Goal: Task Accomplishment & Management: Use online tool/utility

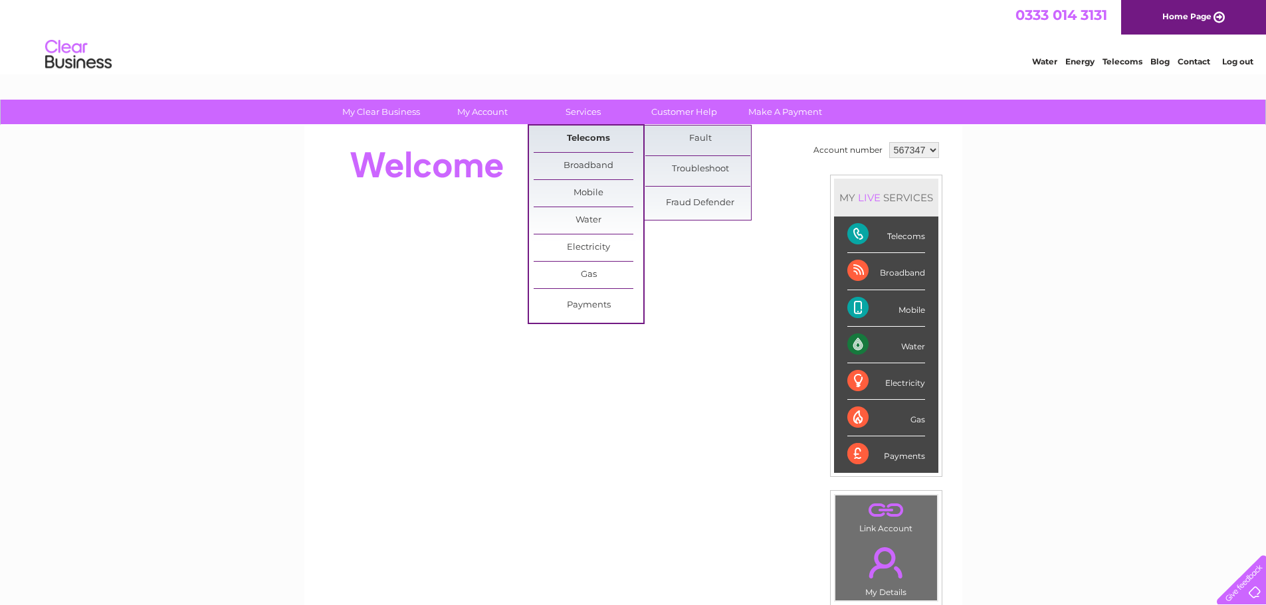
click at [593, 138] on link "Telecoms" at bounding box center [588, 139] width 110 height 27
click at [710, 137] on link "Fault" at bounding box center [700, 139] width 110 height 27
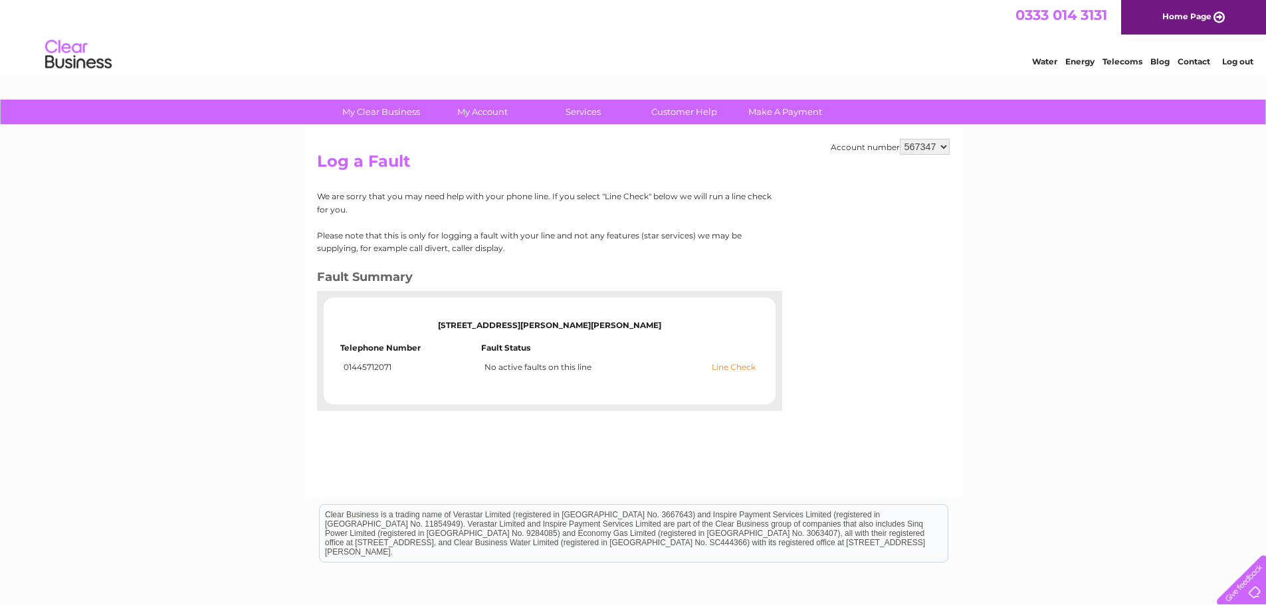
click at [748, 371] on link "Line Check" at bounding box center [733, 367] width 44 height 9
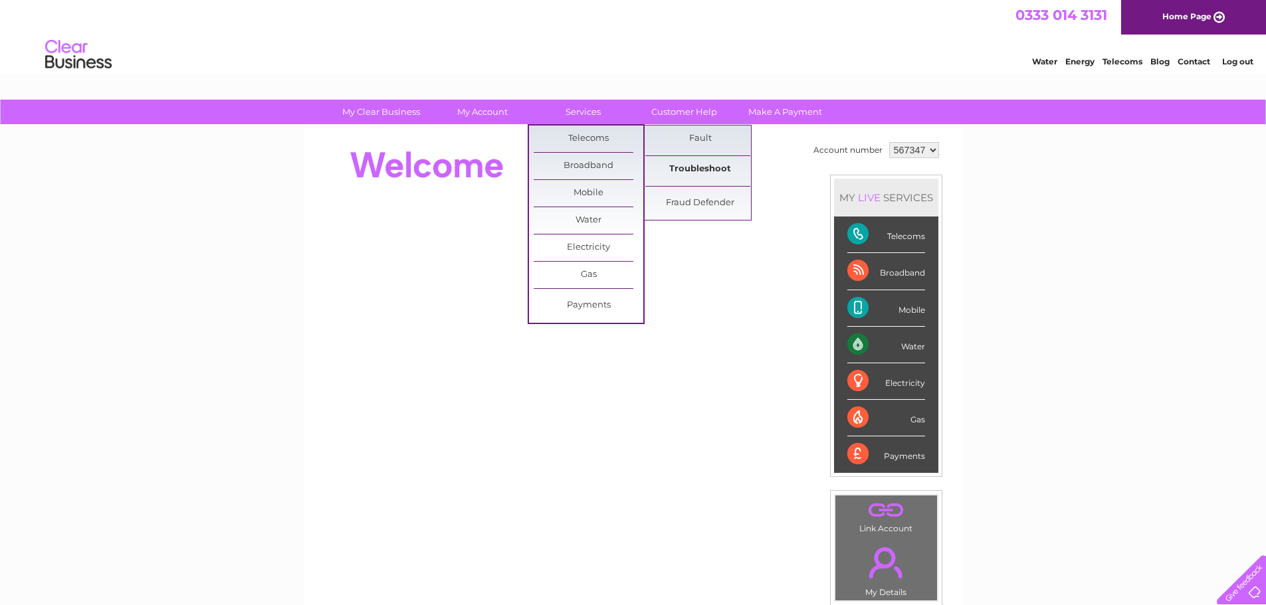
click at [696, 167] on link "Troubleshoot" at bounding box center [700, 169] width 110 height 27
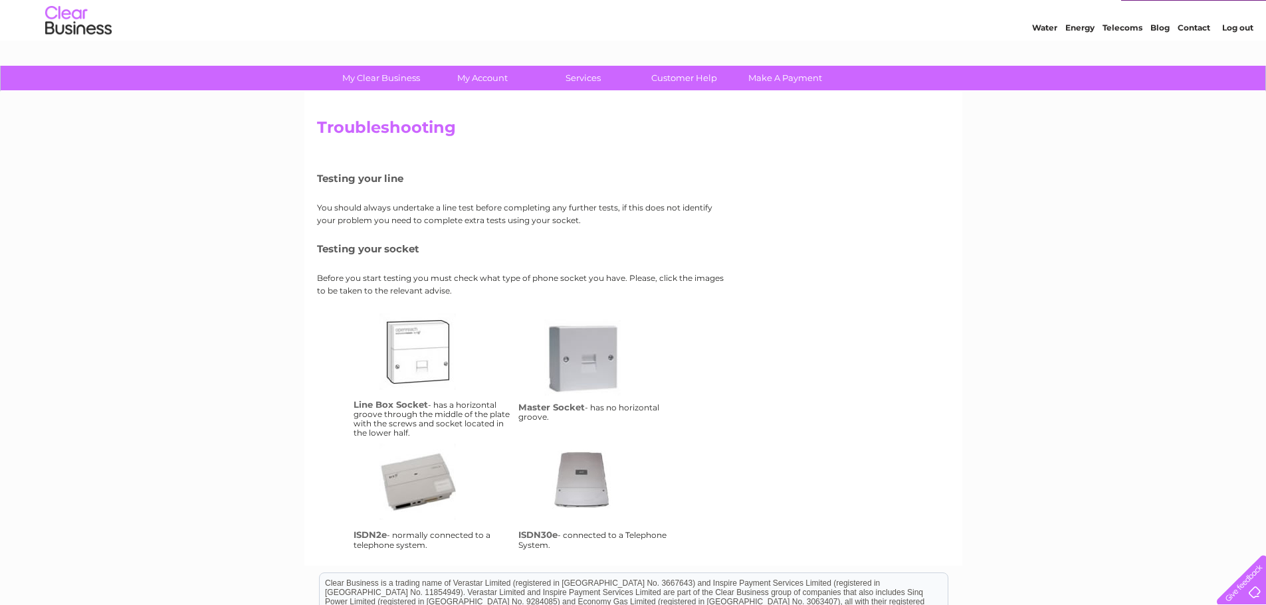
scroll to position [33, 0]
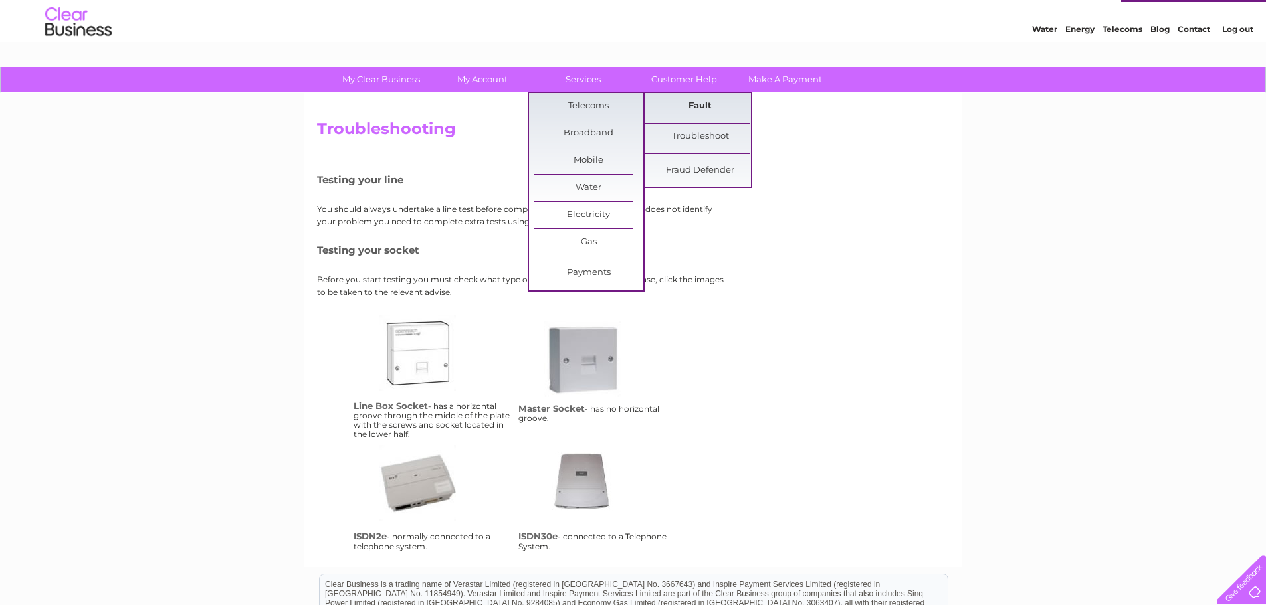
click at [694, 108] on link "Fault" at bounding box center [700, 106] width 110 height 27
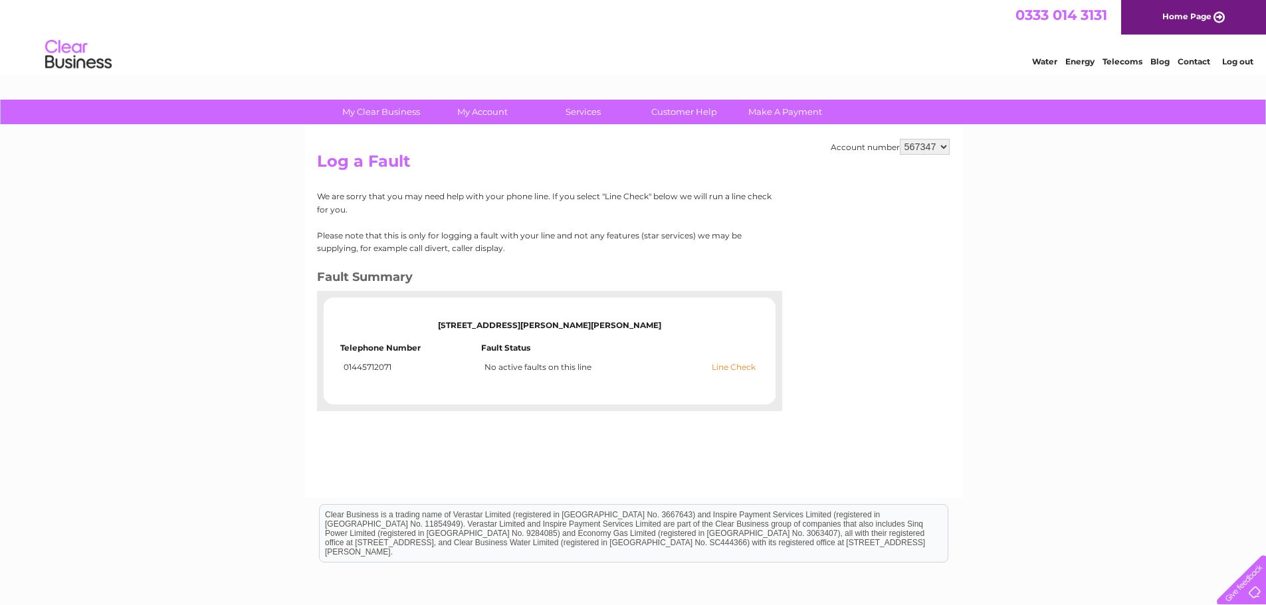
click at [731, 369] on link "Line Check" at bounding box center [733, 367] width 44 height 9
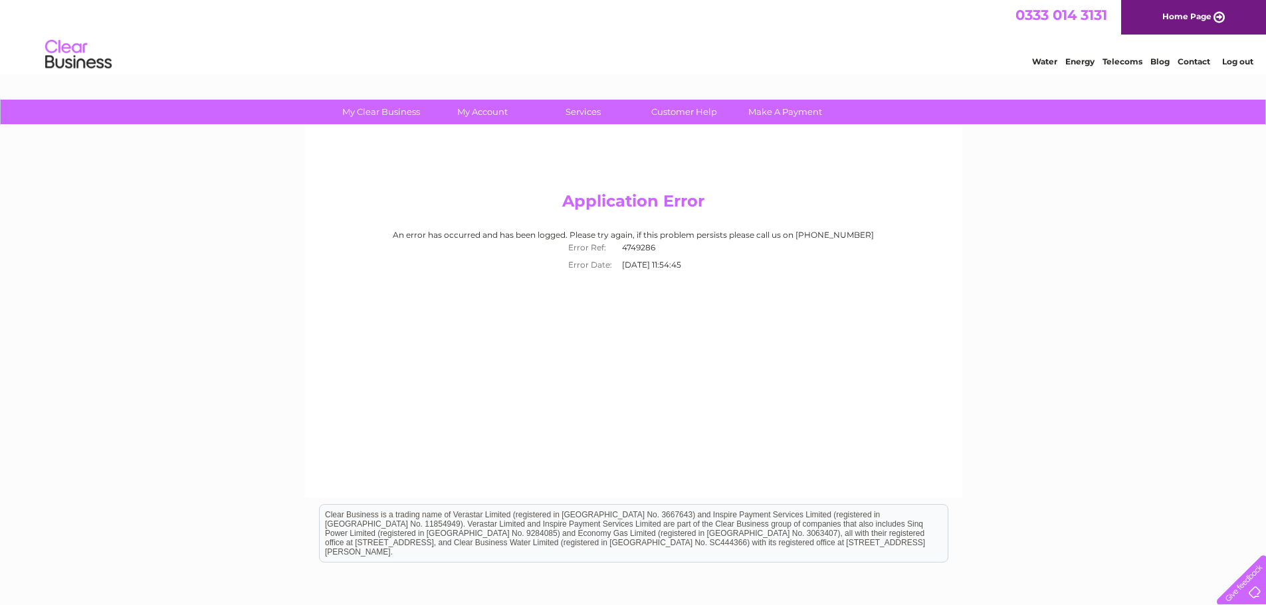
click at [1198, 60] on link "Contact" at bounding box center [1193, 61] width 33 height 10
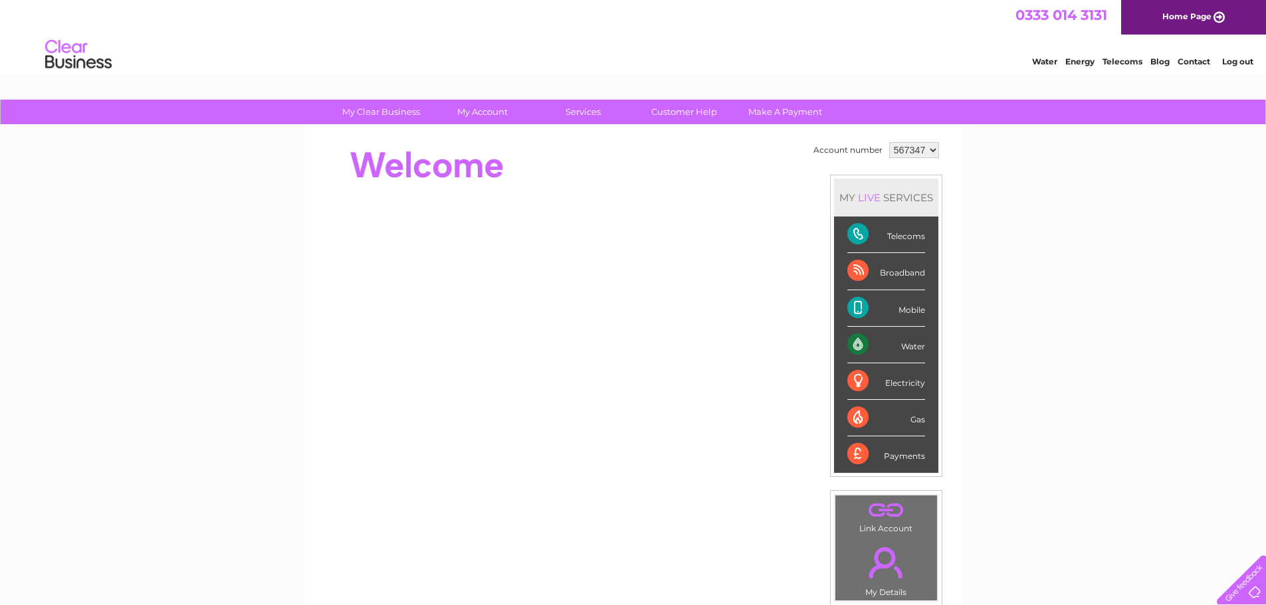
scroll to position [66, 0]
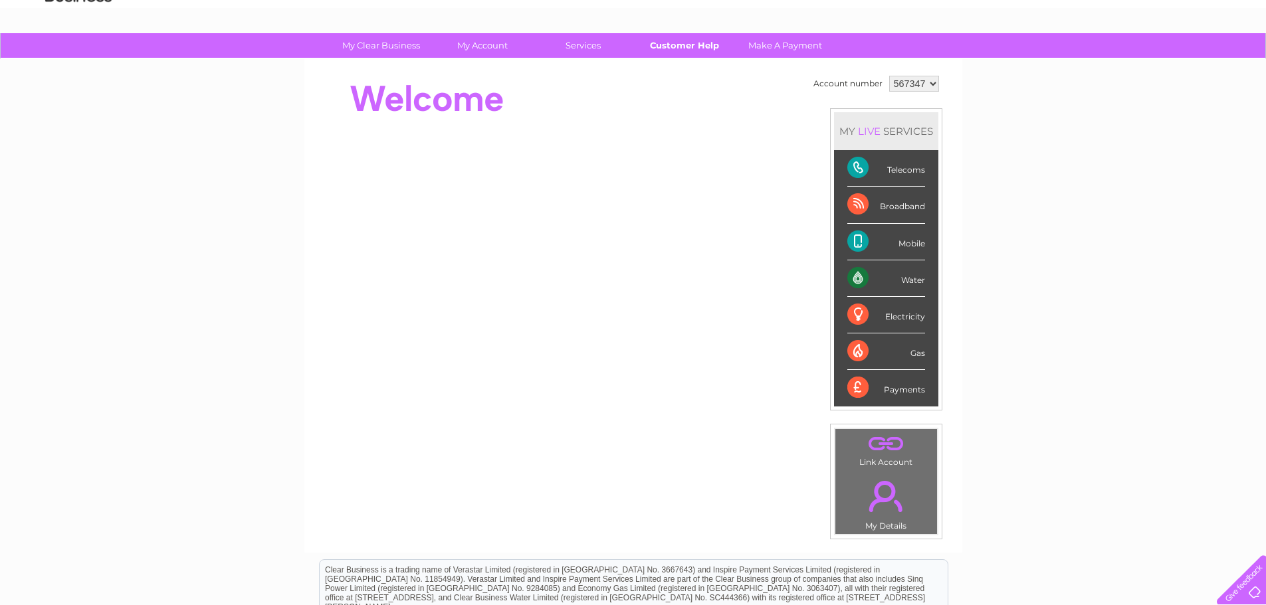
click at [685, 46] on link "Customer Help" at bounding box center [684, 45] width 110 height 25
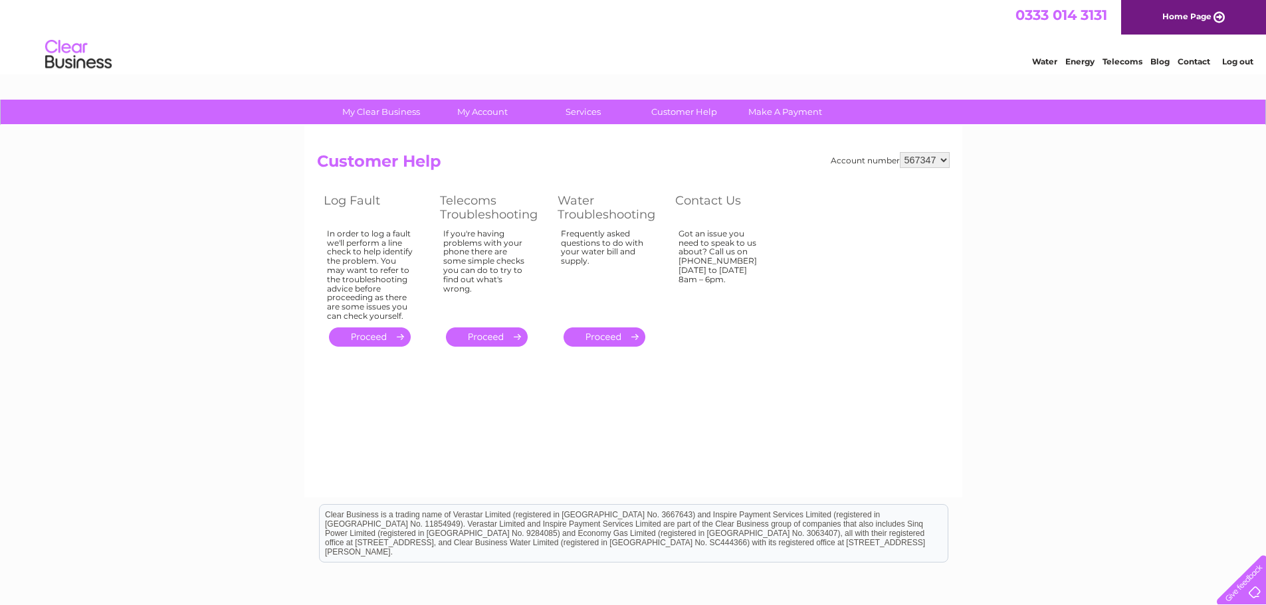
click at [497, 334] on link "." at bounding box center [487, 337] width 82 height 19
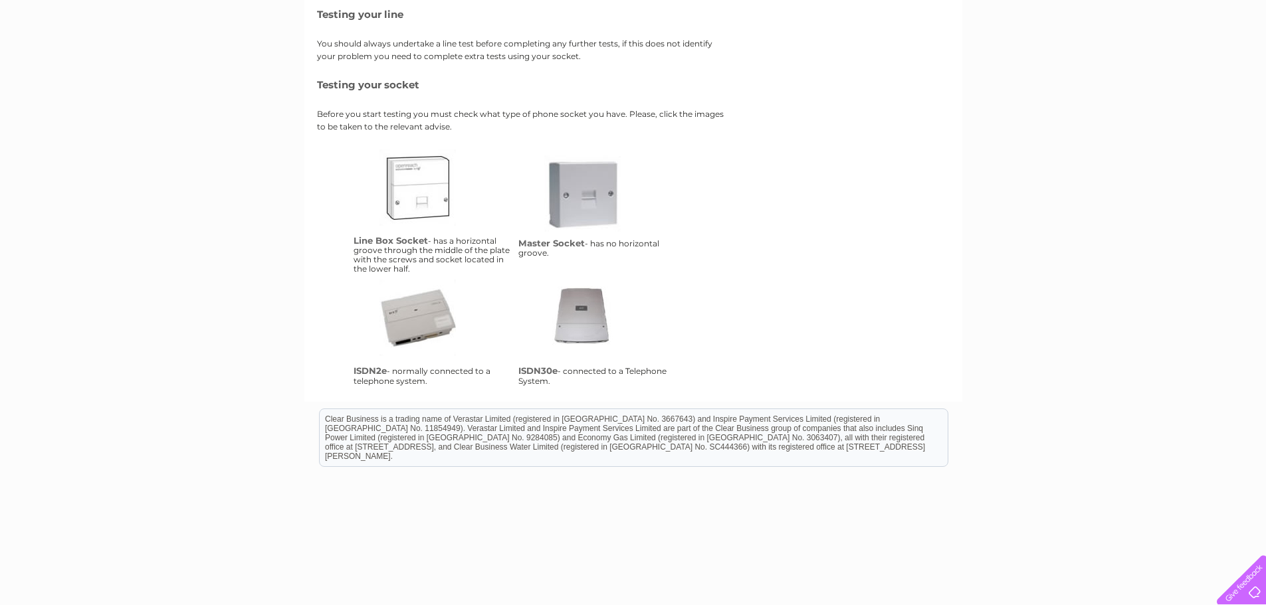
scroll to position [232, 0]
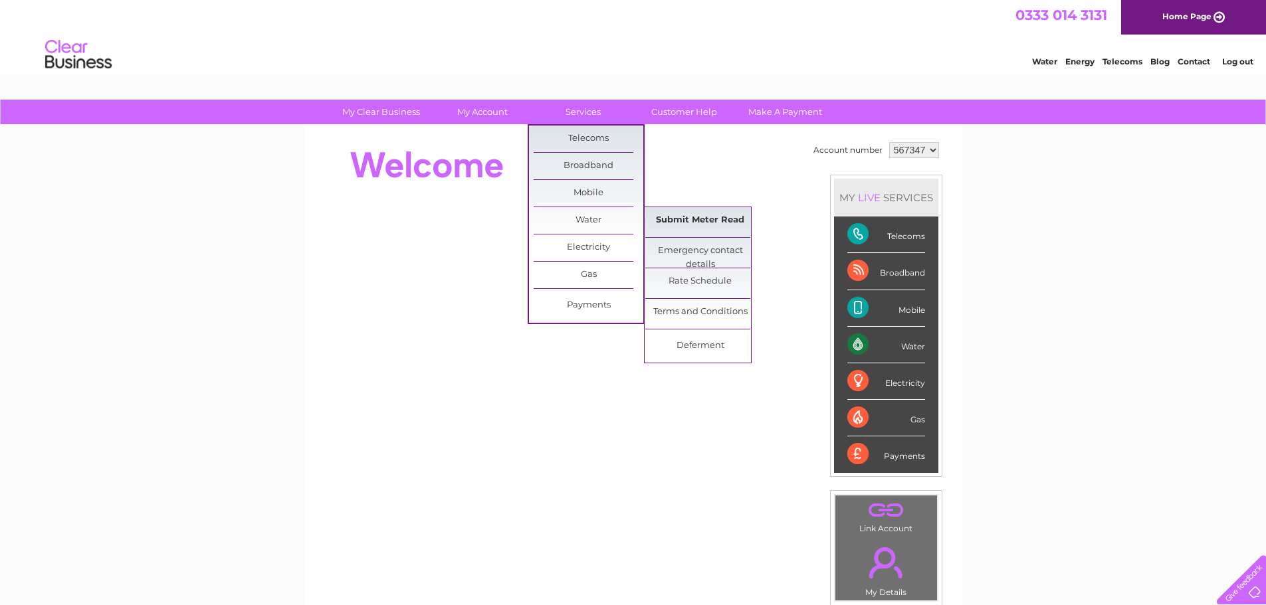
click at [700, 223] on link "Submit Meter Read" at bounding box center [700, 220] width 110 height 27
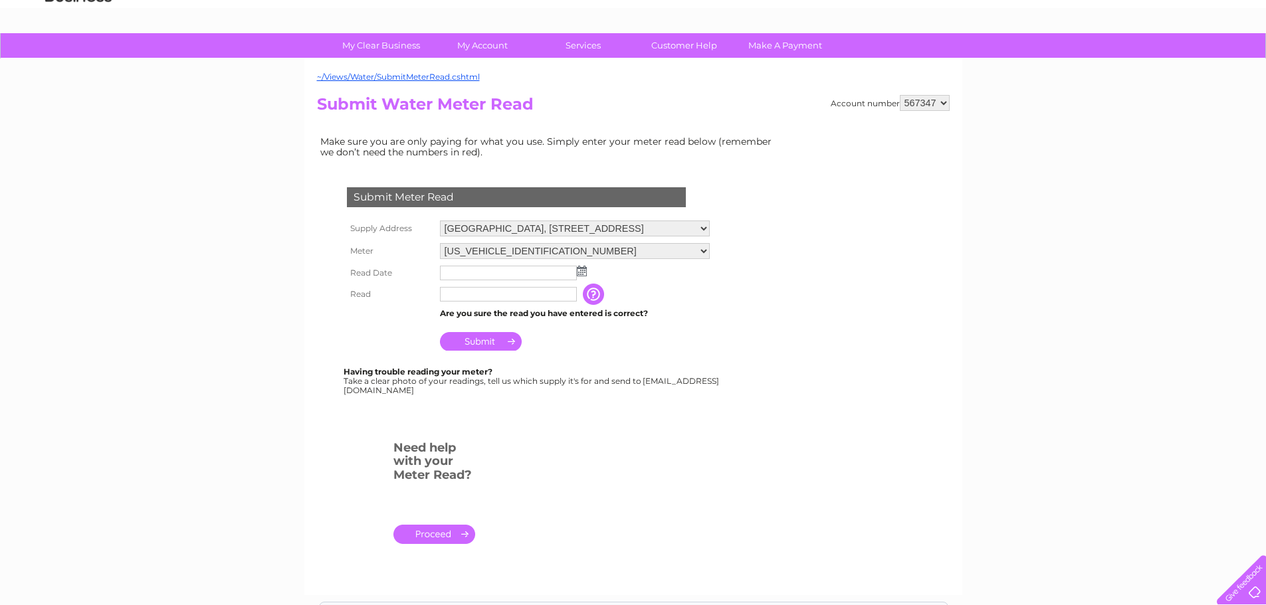
scroll to position [133, 0]
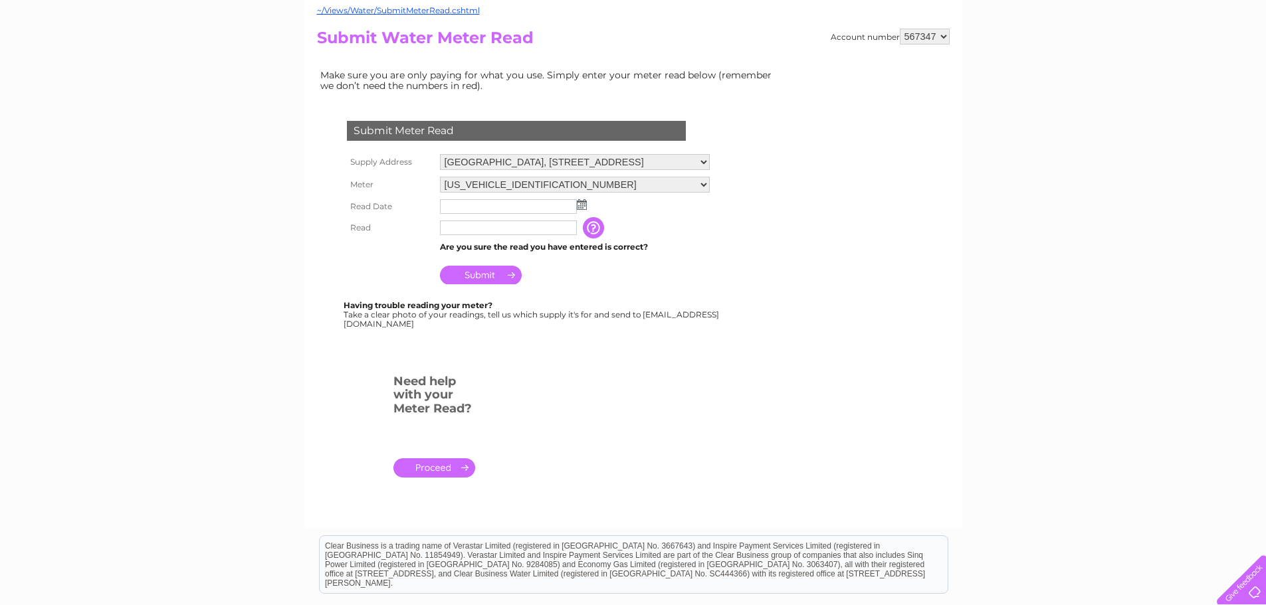
click at [581, 205] on img at bounding box center [582, 204] width 10 height 11
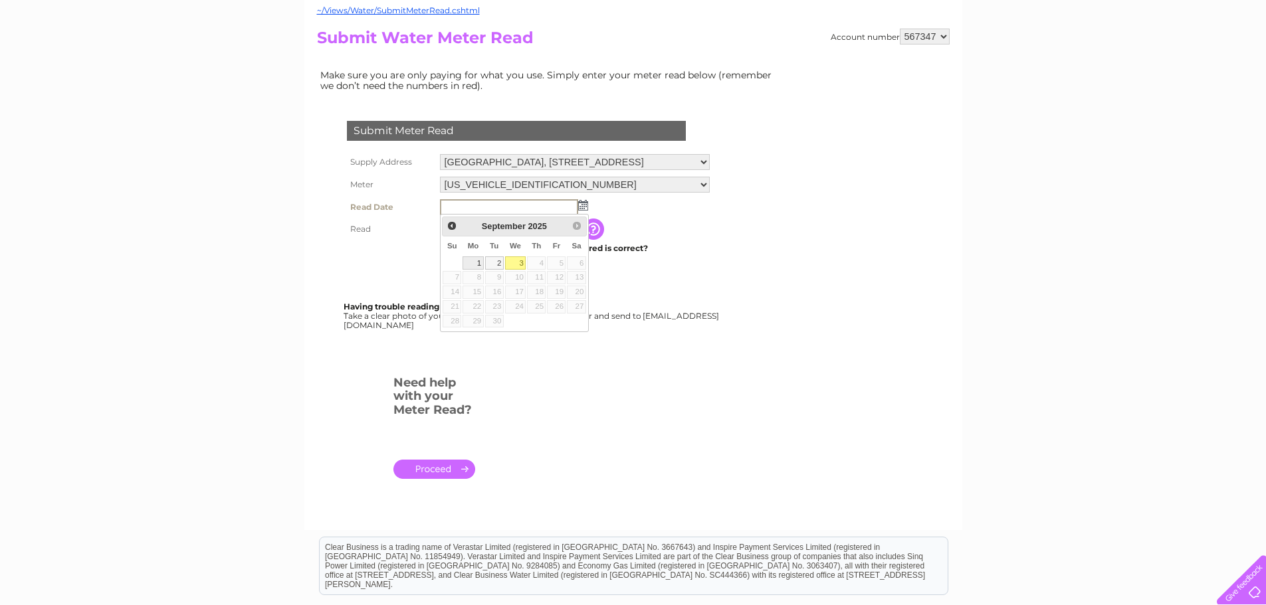
click at [473, 262] on link "1" at bounding box center [472, 262] width 21 height 13
type input "2025/09/01"
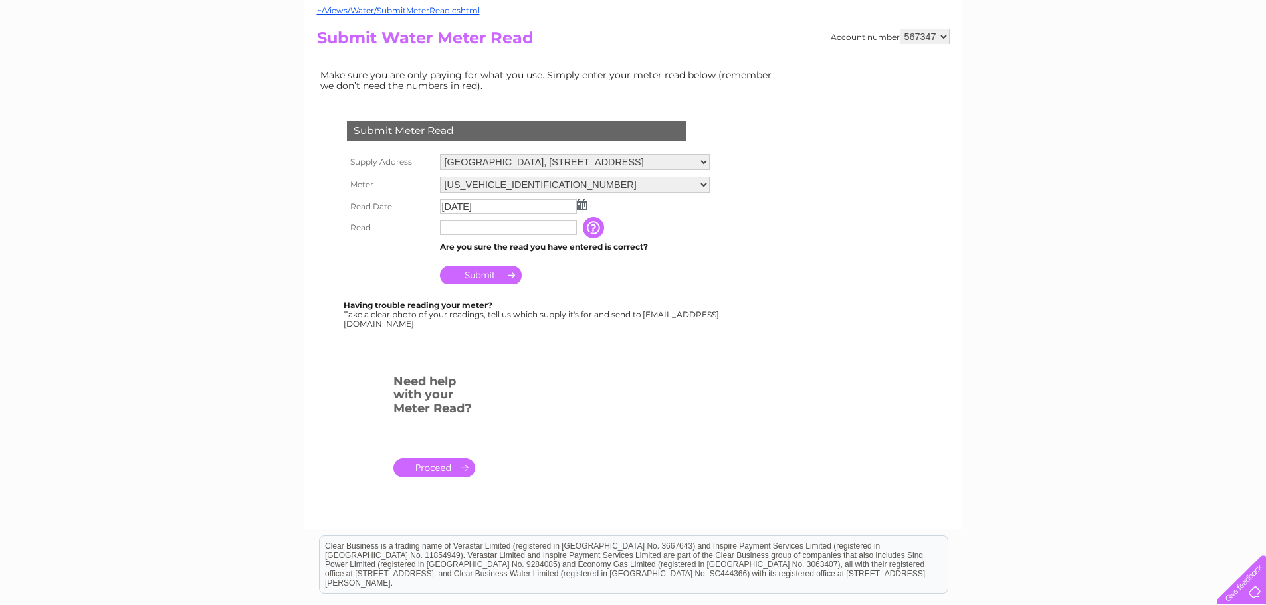
click at [474, 230] on input "text" at bounding box center [508, 228] width 137 height 15
type input "2389"
click at [450, 256] on tbody "Supply Address Public House & Restaurant, Auchtercairn, Strath, Gairloch, IV21 …" at bounding box center [527, 219] width 369 height 137
click at [482, 276] on input "Submit" at bounding box center [481, 275] width 82 height 19
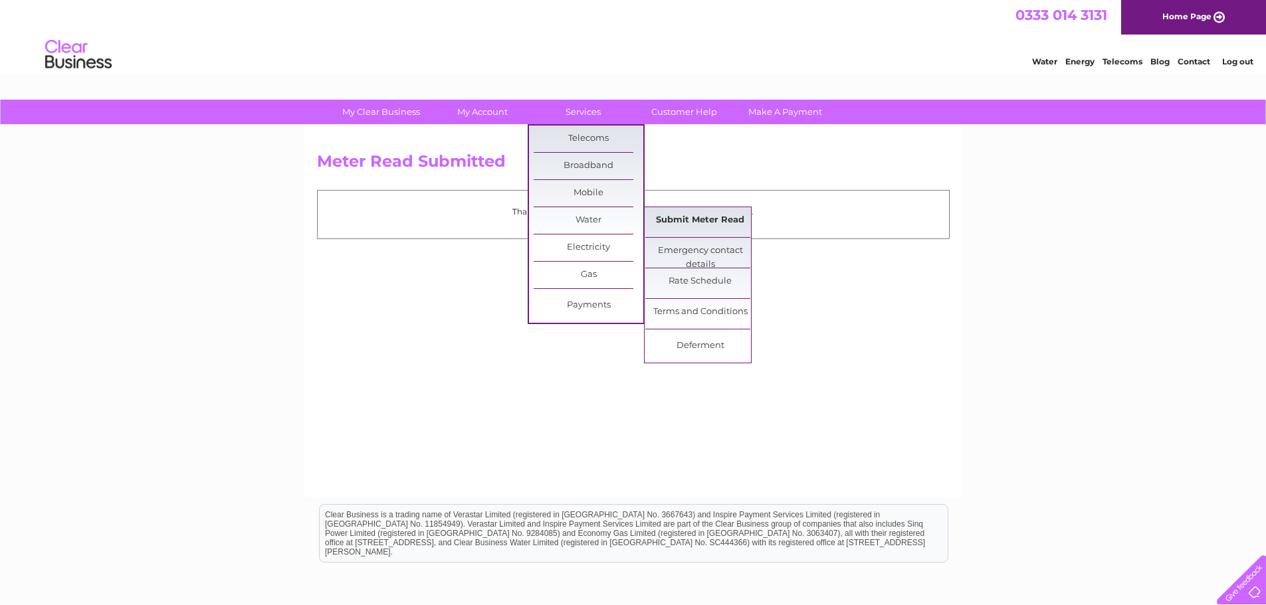
click at [679, 223] on link "Submit Meter Read" at bounding box center [700, 220] width 110 height 27
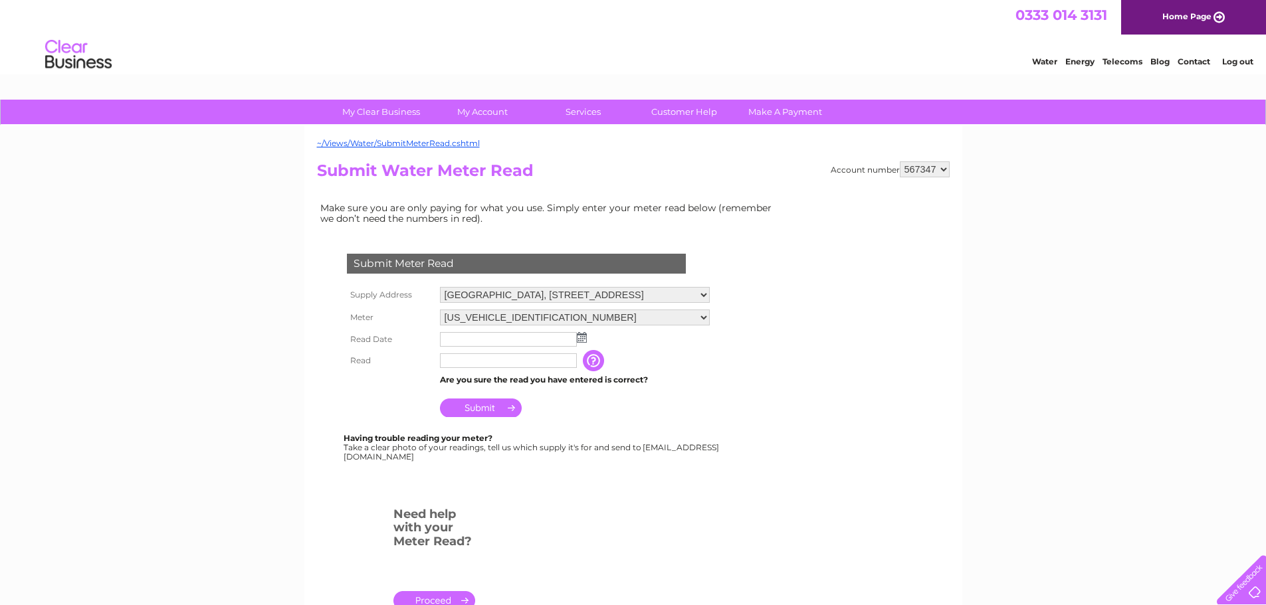
click at [693, 294] on select "Public House & Restaurant, Auchtercairn, Strath, Gairloch, IV21 2BH The Gale Ce…" at bounding box center [575, 295] width 270 height 16
select select "552076"
click at [440, 287] on select "Public House & Restaurant, Auchtercairn, Strath, Gairloch, IV21 2BH The Gale Ce…" at bounding box center [575, 295] width 271 height 17
click at [582, 340] on img at bounding box center [582, 337] width 10 height 11
click at [584, 339] on img at bounding box center [582, 337] width 10 height 11
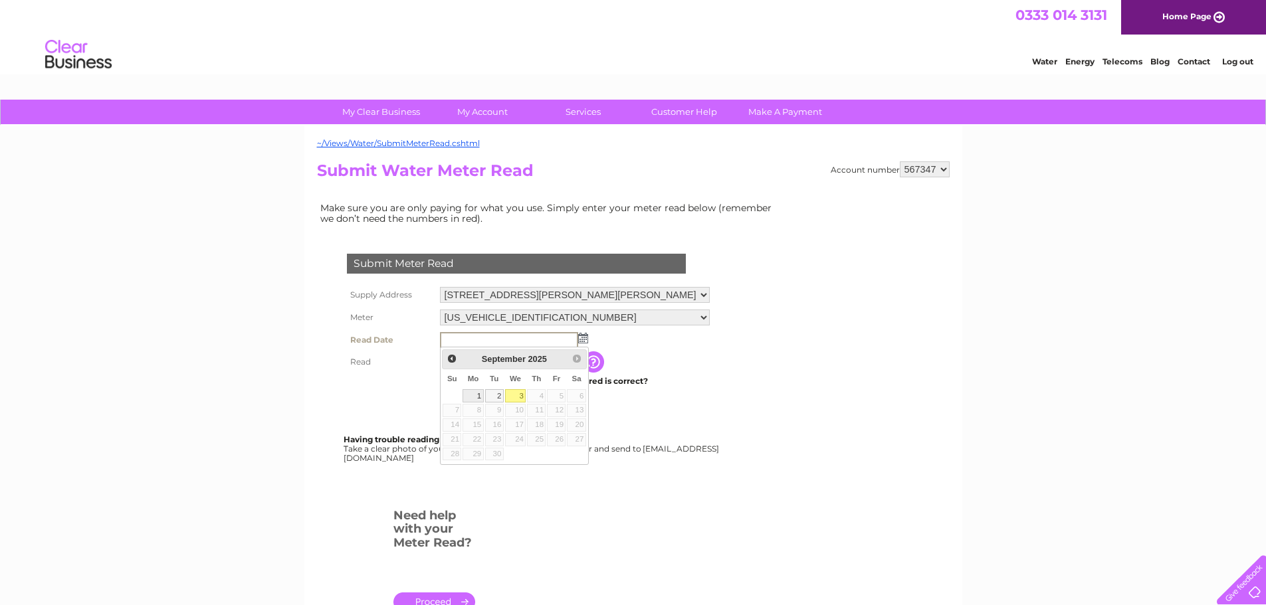
click at [479, 392] on link "1" at bounding box center [472, 395] width 21 height 13
type input "2025/09/01"
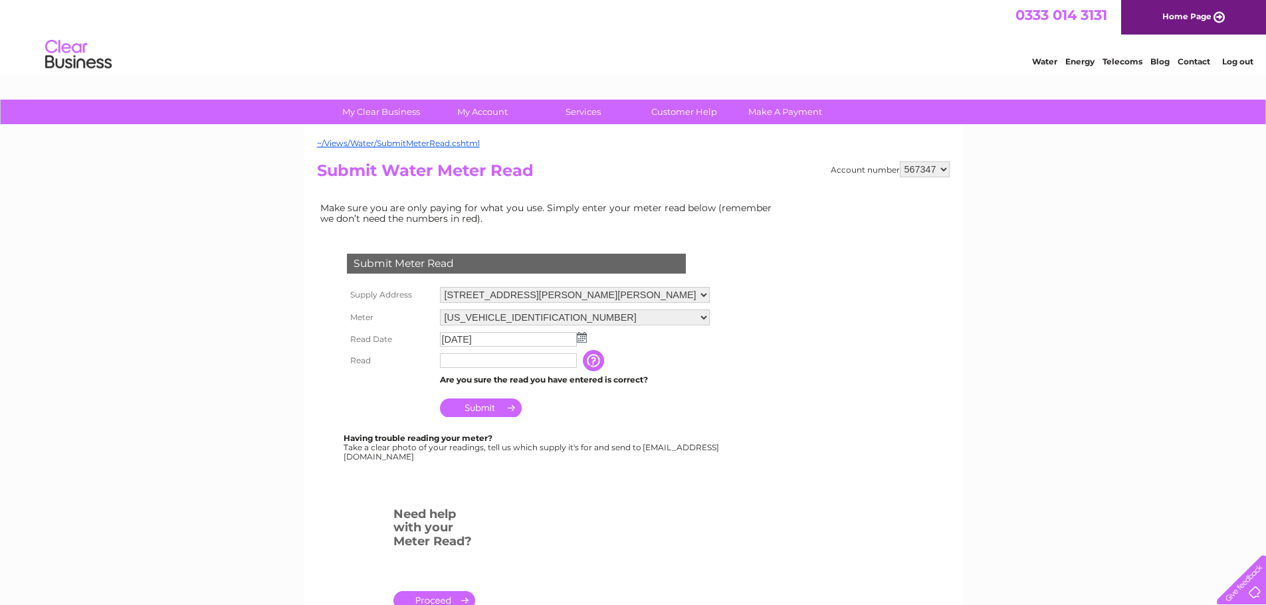
click at [476, 371] on td "Are you sure the read you have entered is correct?" at bounding box center [574, 379] width 276 height 17
click at [481, 362] on input "text" at bounding box center [508, 360] width 137 height 15
type input "3877"
click at [563, 403] on td "Submit" at bounding box center [574, 406] width 276 height 32
click at [516, 408] on input "Submit" at bounding box center [481, 408] width 82 height 19
